Goal: Book appointment/travel/reservation

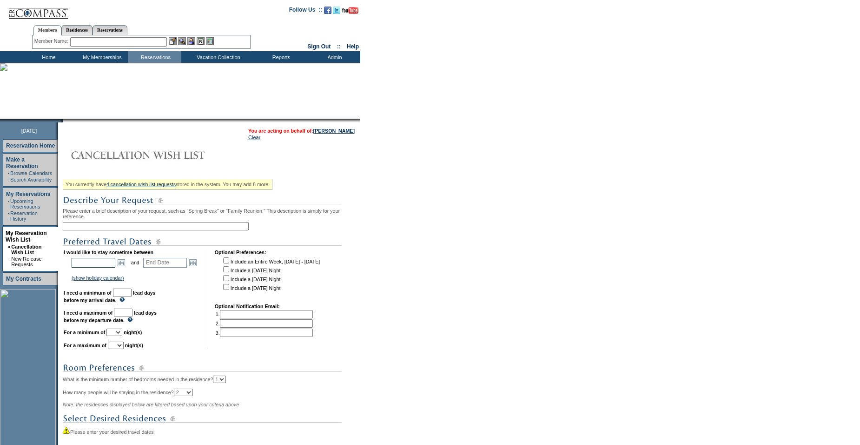
click at [109, 267] on input "text" at bounding box center [94, 263] width 44 height 10
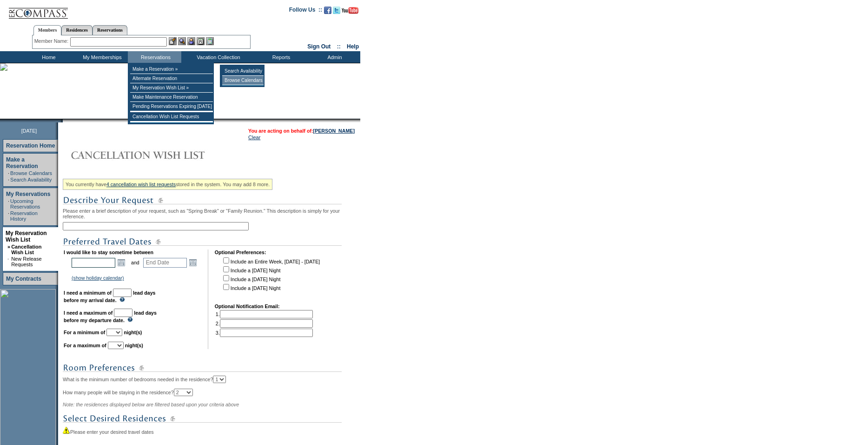
type input "Start Date"
click at [253, 81] on td "Browse Calendars" at bounding box center [242, 80] width 41 height 9
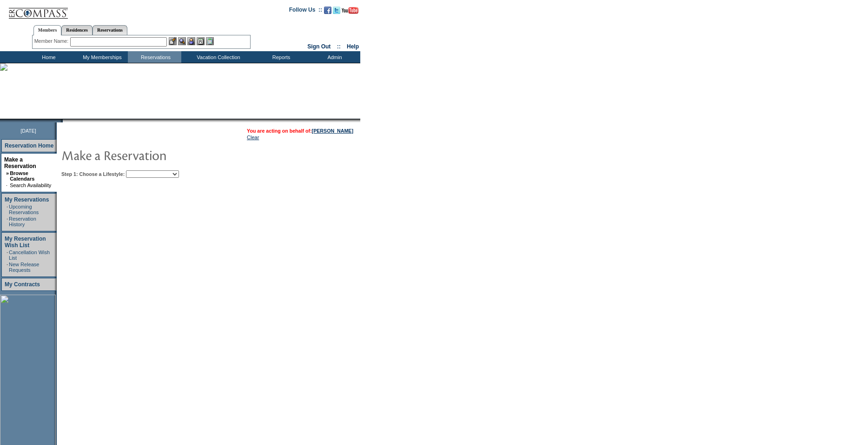
click at [166, 174] on select "Beach Leisure Metropolitan Mountain OIAL for Adventure OIAL for Couples OIAL fo…" at bounding box center [152, 173] width 53 height 7
select select "Beach"
click at [142, 171] on select "Beach Leisure Metropolitan Mountain OIAL for Adventure OIAL for Couples OIAL fo…" at bounding box center [152, 173] width 53 height 7
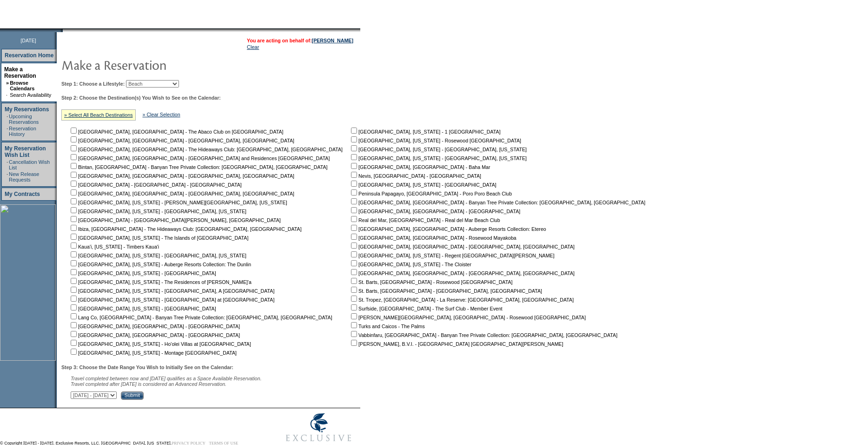
scroll to position [98, 0]
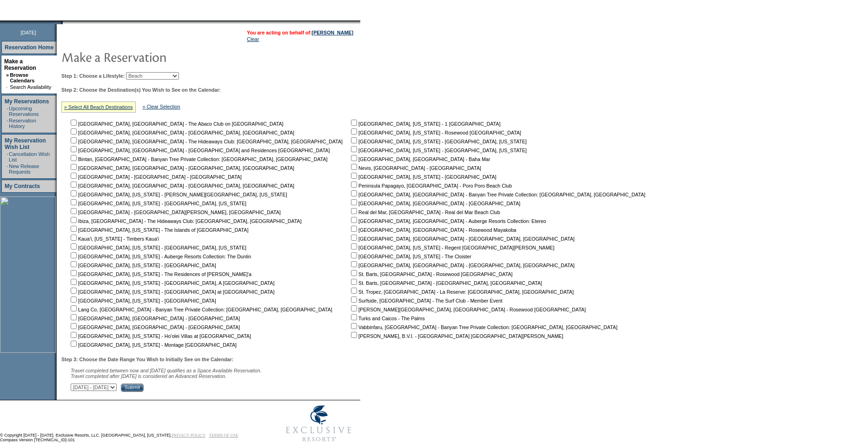
click at [351, 338] on input "checkbox" at bounding box center [354, 335] width 6 height 6
checkbox input "true"
click at [201, 340] on td "[GEOGRAPHIC_DATA], [GEOGRAPHIC_DATA] - The Abaco Club on [GEOGRAPHIC_DATA] [GEO…" at bounding box center [208, 233] width 279 height 230
click at [117, 391] on select "[DATE] - [DATE] [DATE] - [DATE] [DATE] - [DATE] [DATE] - [DATE] [DATE] - [DATE]…" at bounding box center [94, 386] width 46 height 7
click at [225, 342] on td "[GEOGRAPHIC_DATA], [GEOGRAPHIC_DATA] - The Abaco Club on [GEOGRAPHIC_DATA] [GEO…" at bounding box center [208, 233] width 279 height 230
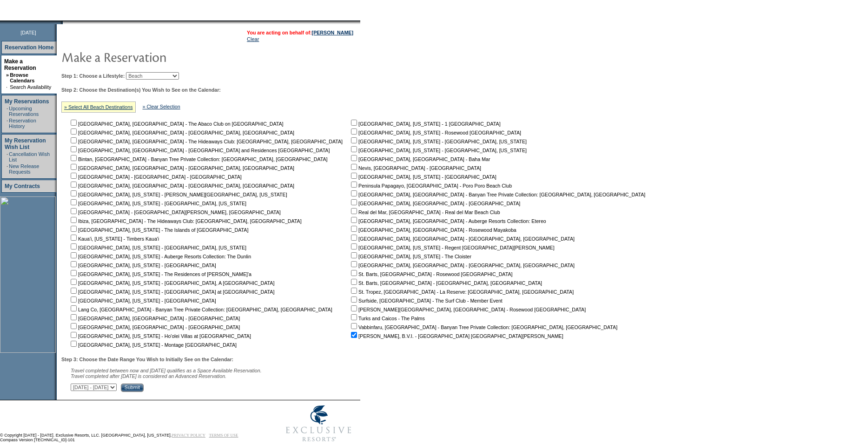
click at [117, 391] on select "[DATE] - [DATE] [DATE] - [DATE] [DATE] - [DATE] [DATE] - [DATE] [DATE] - [DATE]…" at bounding box center [94, 386] width 46 height 7
select select "[DATE]|[DATE]"
click at [76, 388] on select "[DATE] - [DATE] [DATE] - [DATE] [DATE] - [DATE] [DATE] - [DATE] [DATE] - [DATE]…" at bounding box center [94, 386] width 46 height 7
click at [144, 392] on input "Submit" at bounding box center [132, 387] width 23 height 8
